Goal: Find specific page/section: Find specific page/section

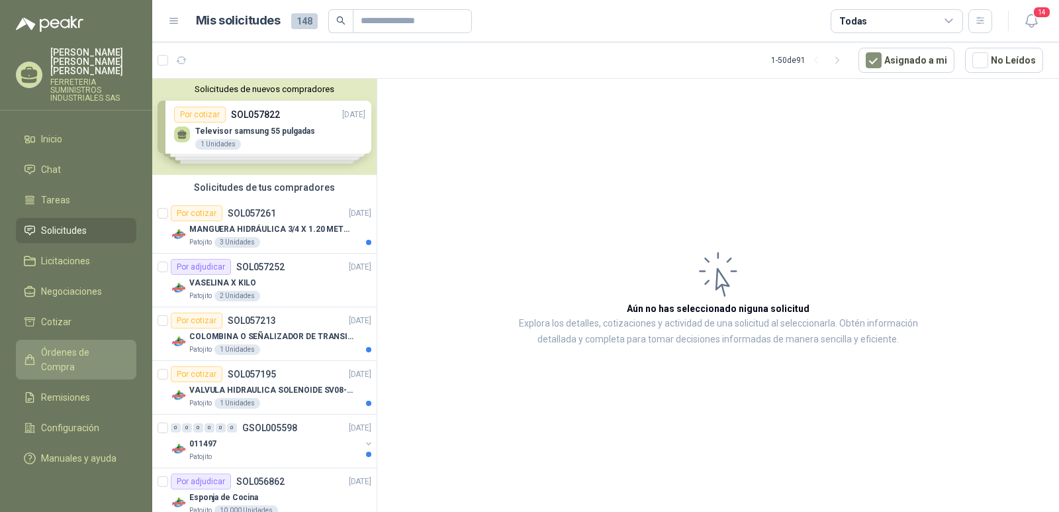
click at [69, 349] on span "Órdenes de Compra" at bounding box center [82, 359] width 83 height 29
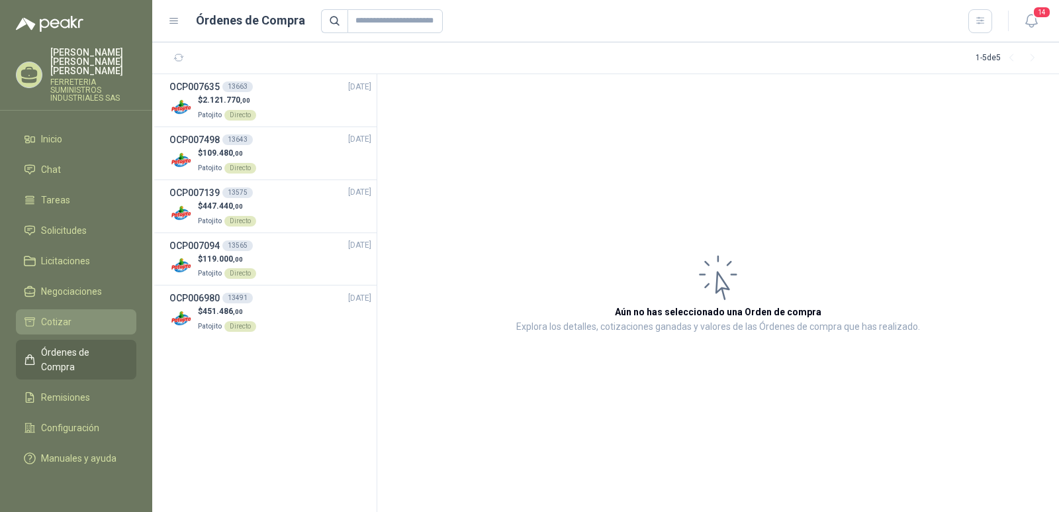
click at [68, 314] on span "Cotizar" at bounding box center [56, 321] width 30 height 15
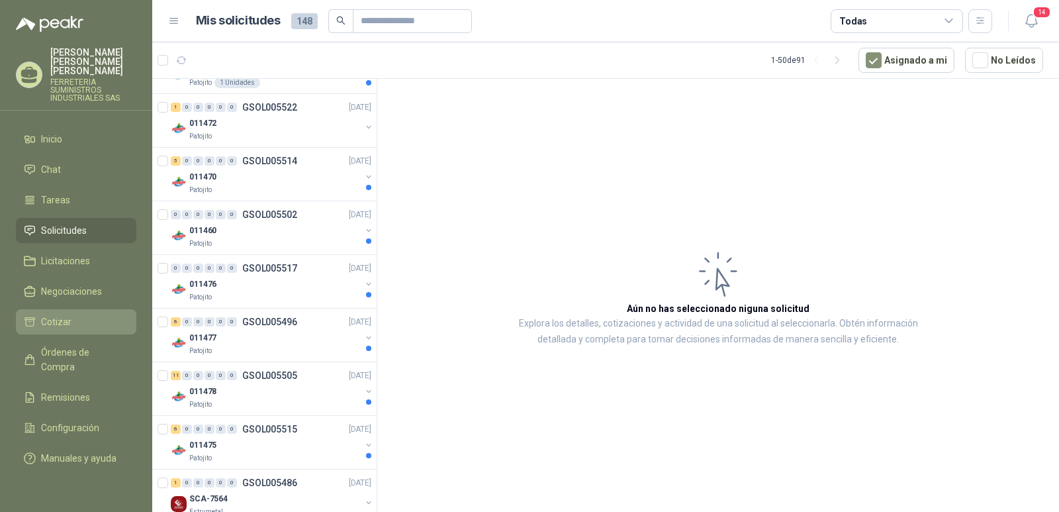
scroll to position [860, 0]
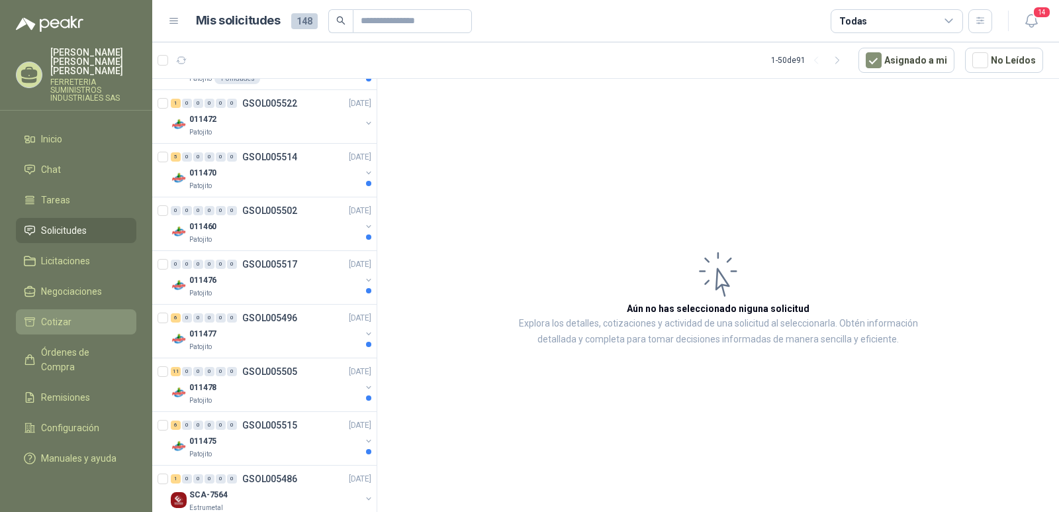
click at [48, 314] on span "Cotizar" at bounding box center [56, 321] width 30 height 15
